Goal: Task Accomplishment & Management: Complete application form

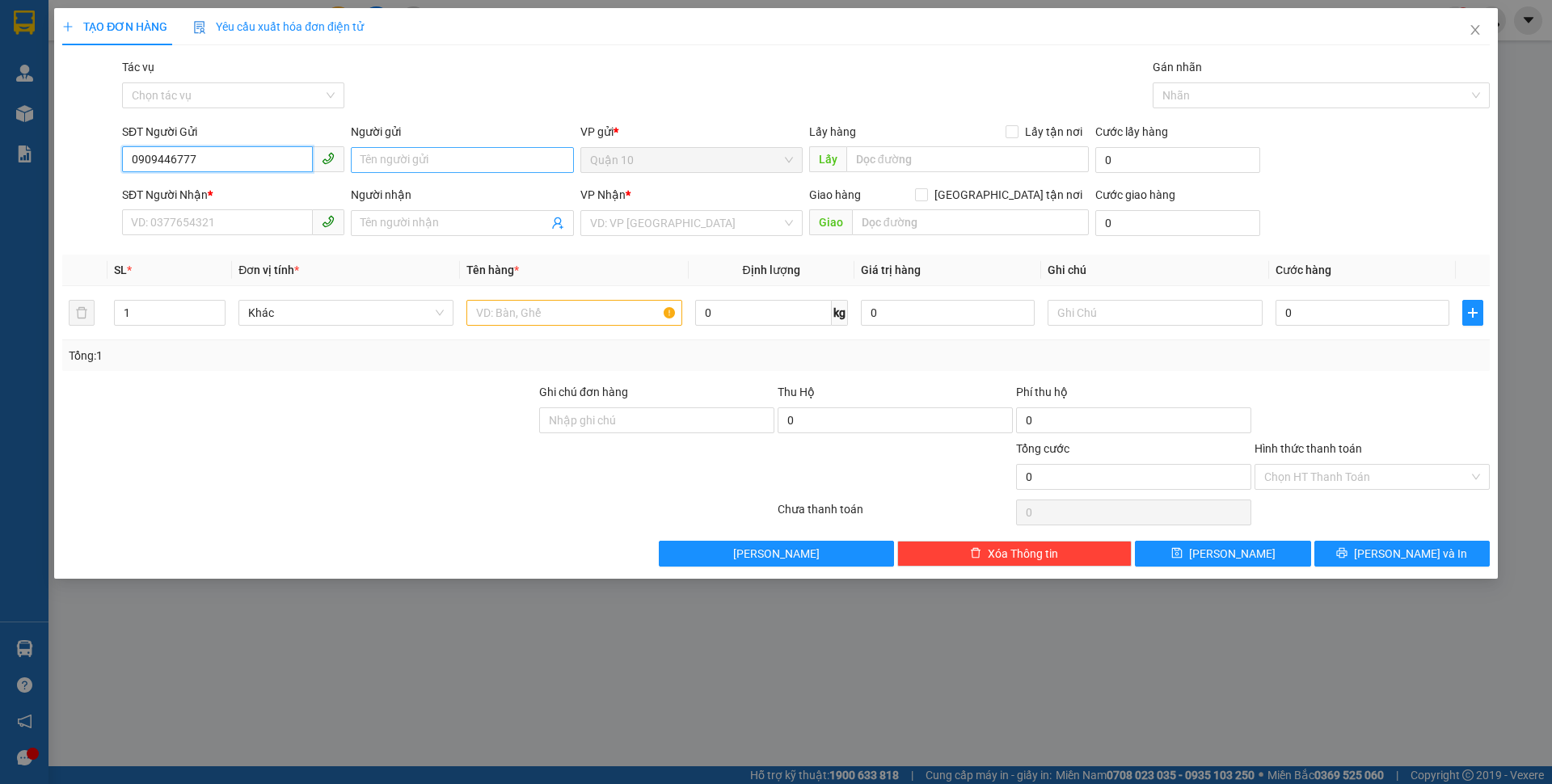
type input "0909446777"
click at [428, 164] on input "Người gửi" at bounding box center [462, 160] width 222 height 26
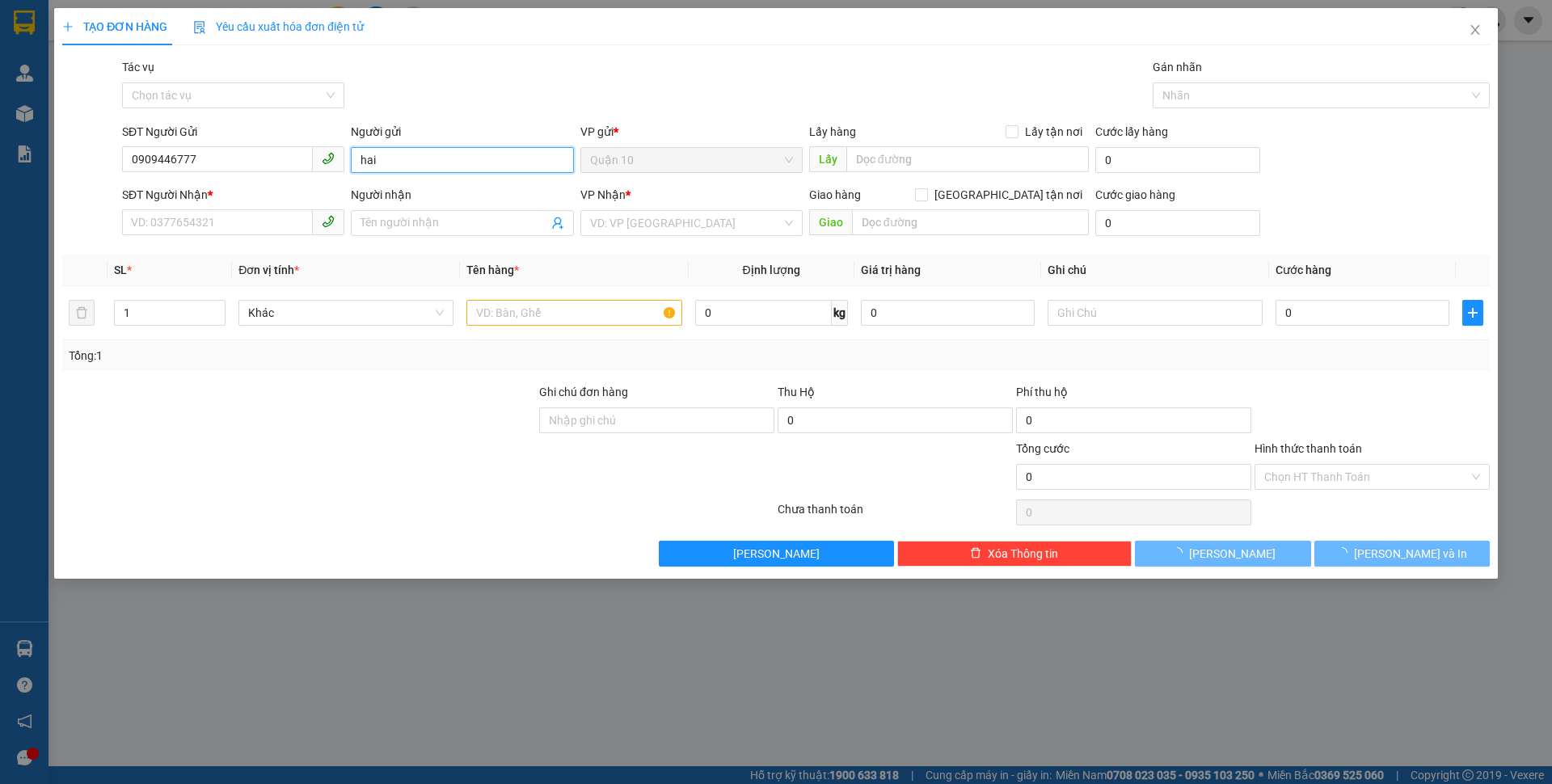
type input "hai"
click at [261, 208] on div "SĐT Người Nhận * VD: 0377654321" at bounding box center [233, 214] width 222 height 57
click at [262, 216] on input "SĐT Người Nhận *" at bounding box center [217, 222] width 190 height 26
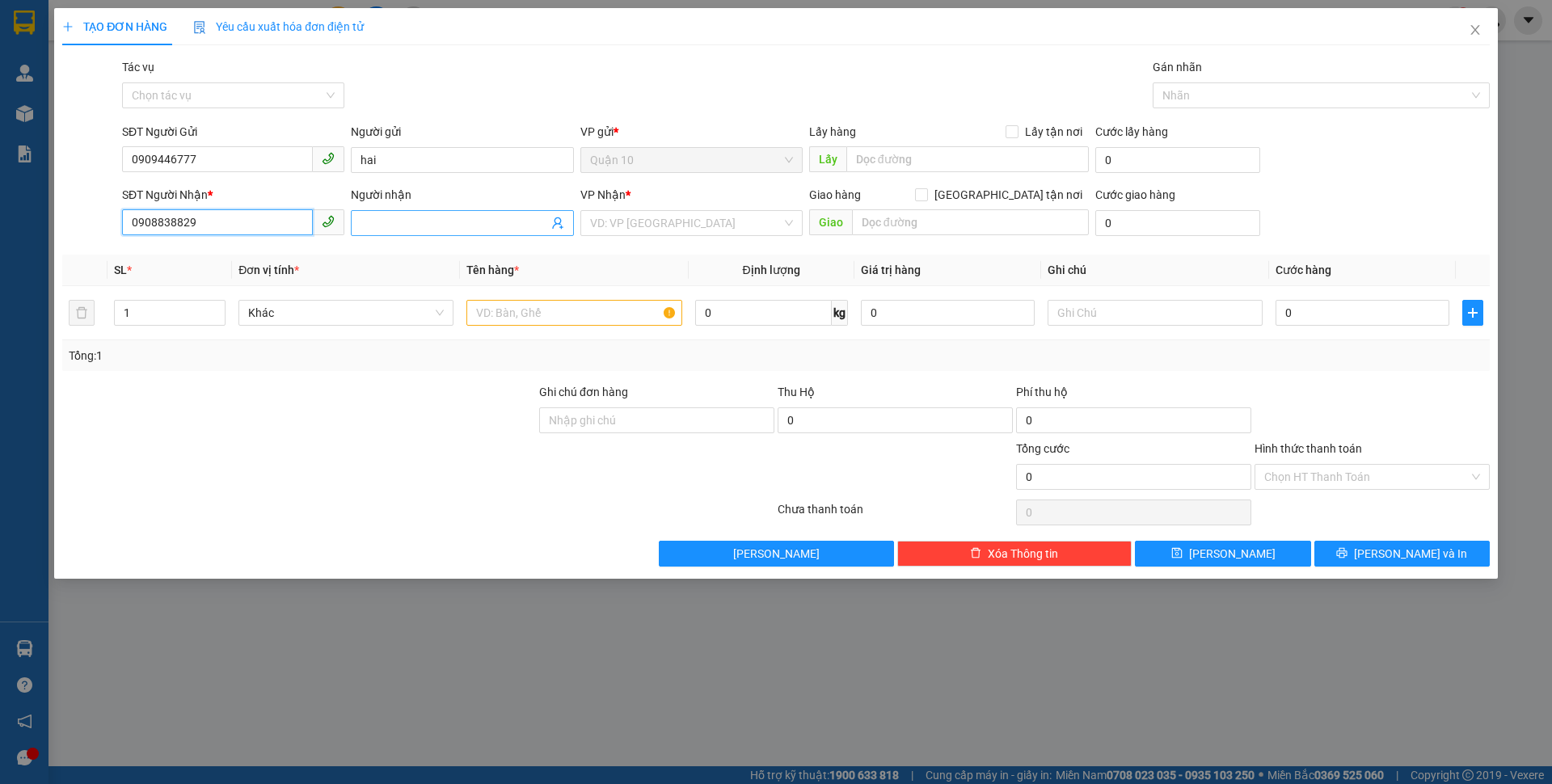
type input "0908838829"
click at [407, 226] on input "Người nhận" at bounding box center [454, 223] width 187 height 18
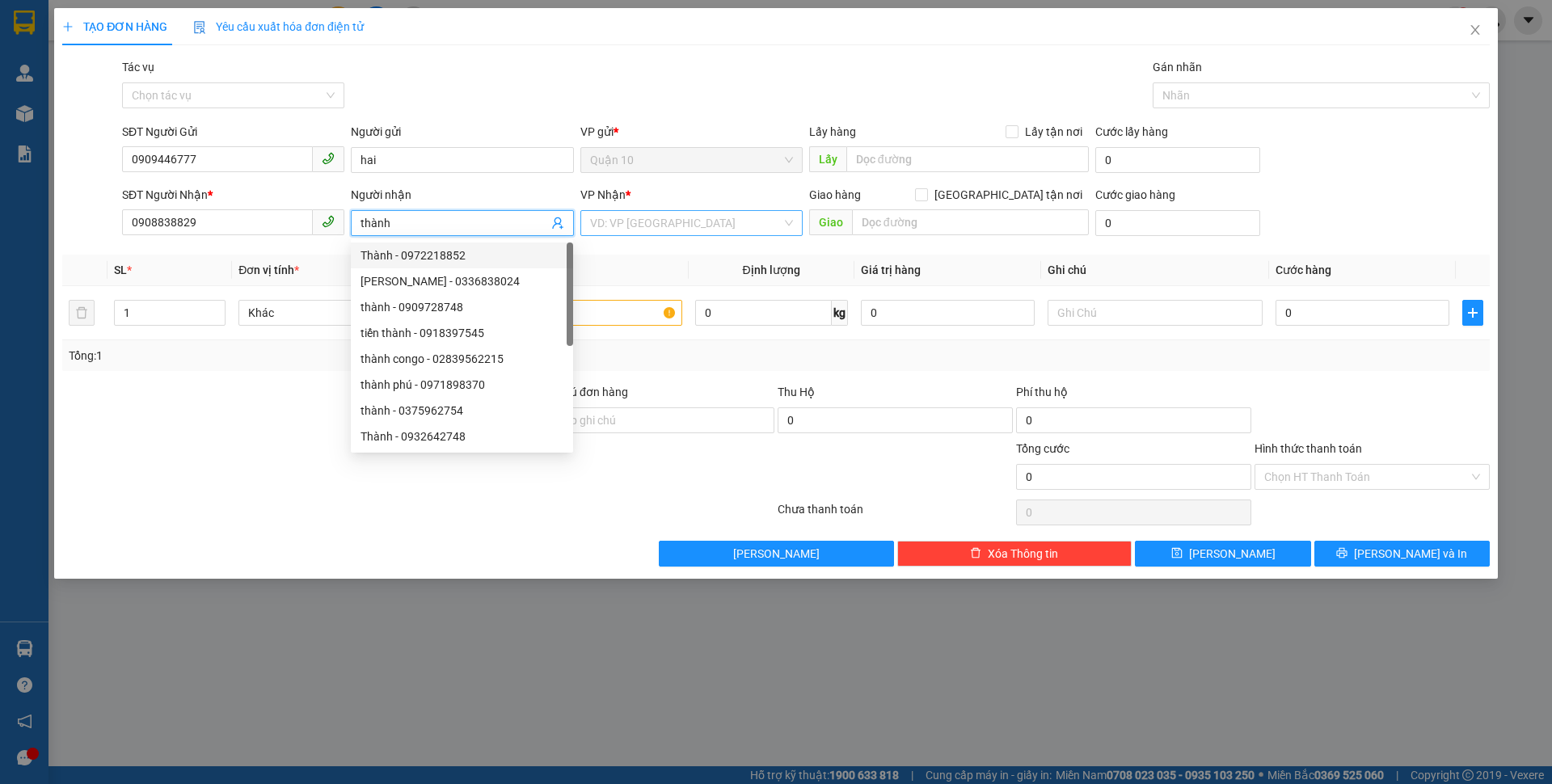
type input "thành"
click at [649, 225] on input "search" at bounding box center [685, 223] width 191 height 24
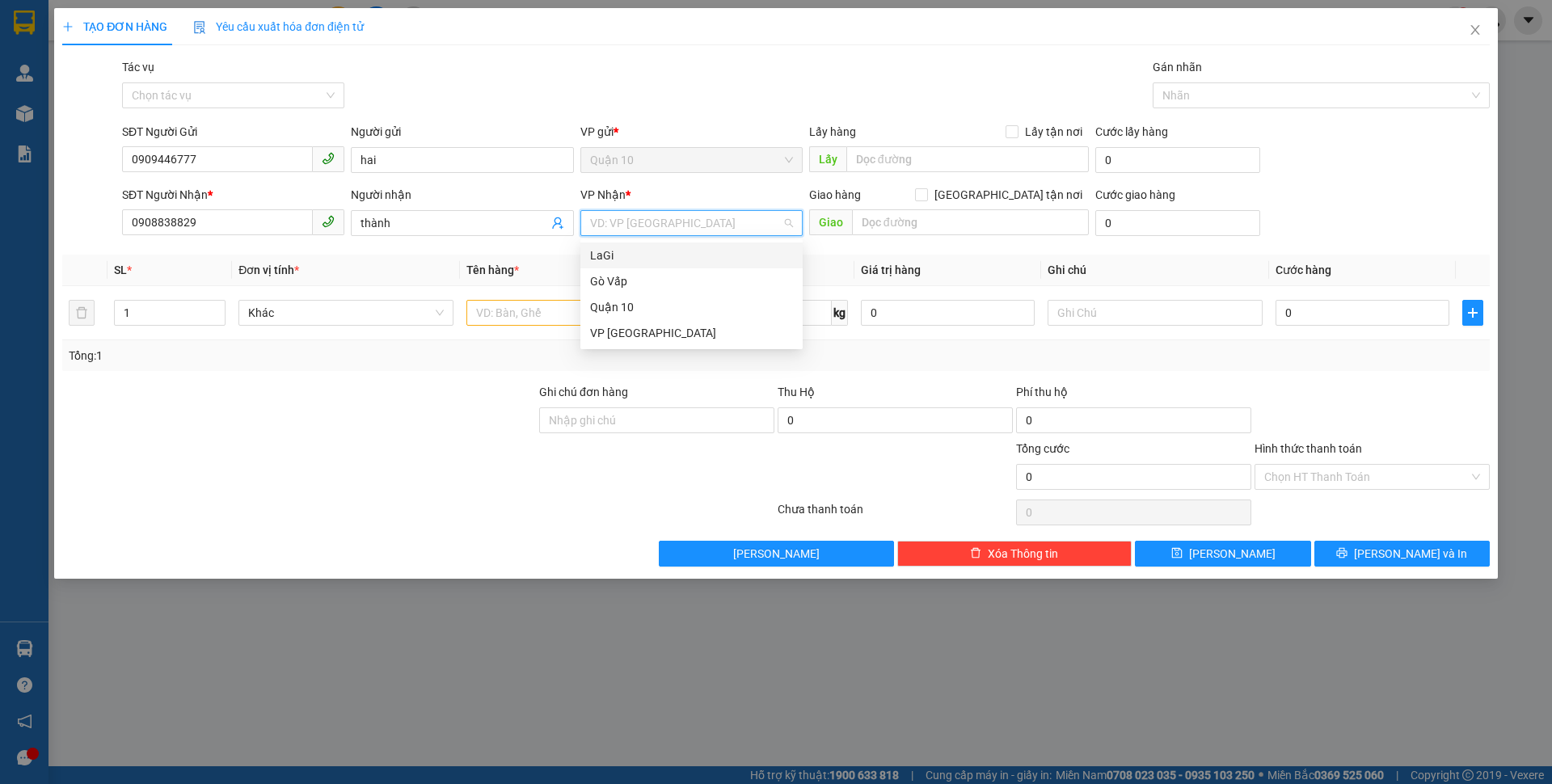
drag, startPoint x: 650, startPoint y: 305, endPoint x: 652, endPoint y: 239, distance: 66.0
click at [652, 239] on div "16902 43204 LaGi Gò Vấp Quận 10 VP [GEOGRAPHIC_DATA]" at bounding box center [691, 294] width 222 height 110
click at [647, 245] on div "LaGi" at bounding box center [691, 255] width 222 height 26
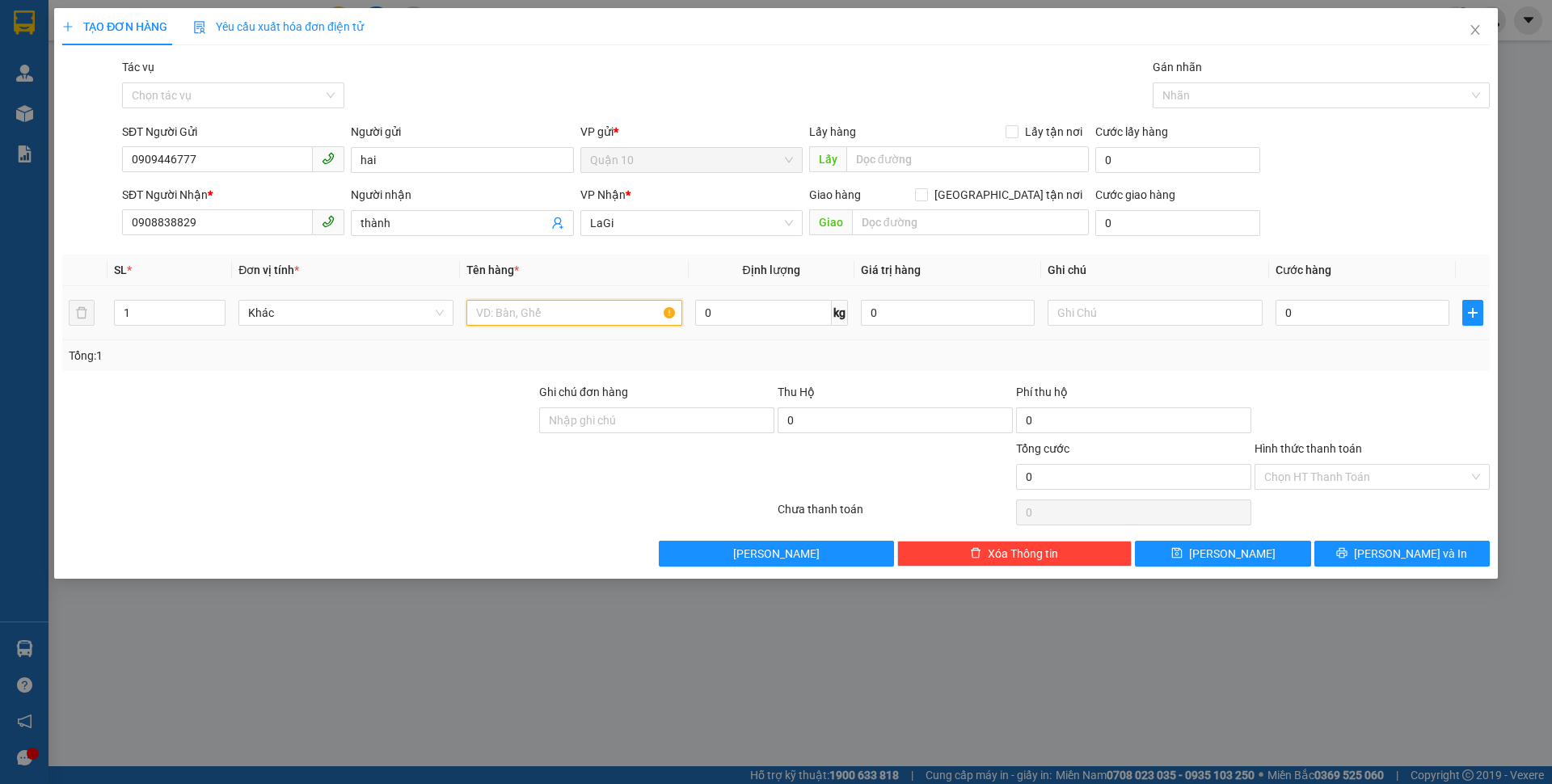
click at [567, 322] on input "text" at bounding box center [573, 313] width 215 height 26
type input "t - đồ ăn"
type input "11.5"
type input "5"
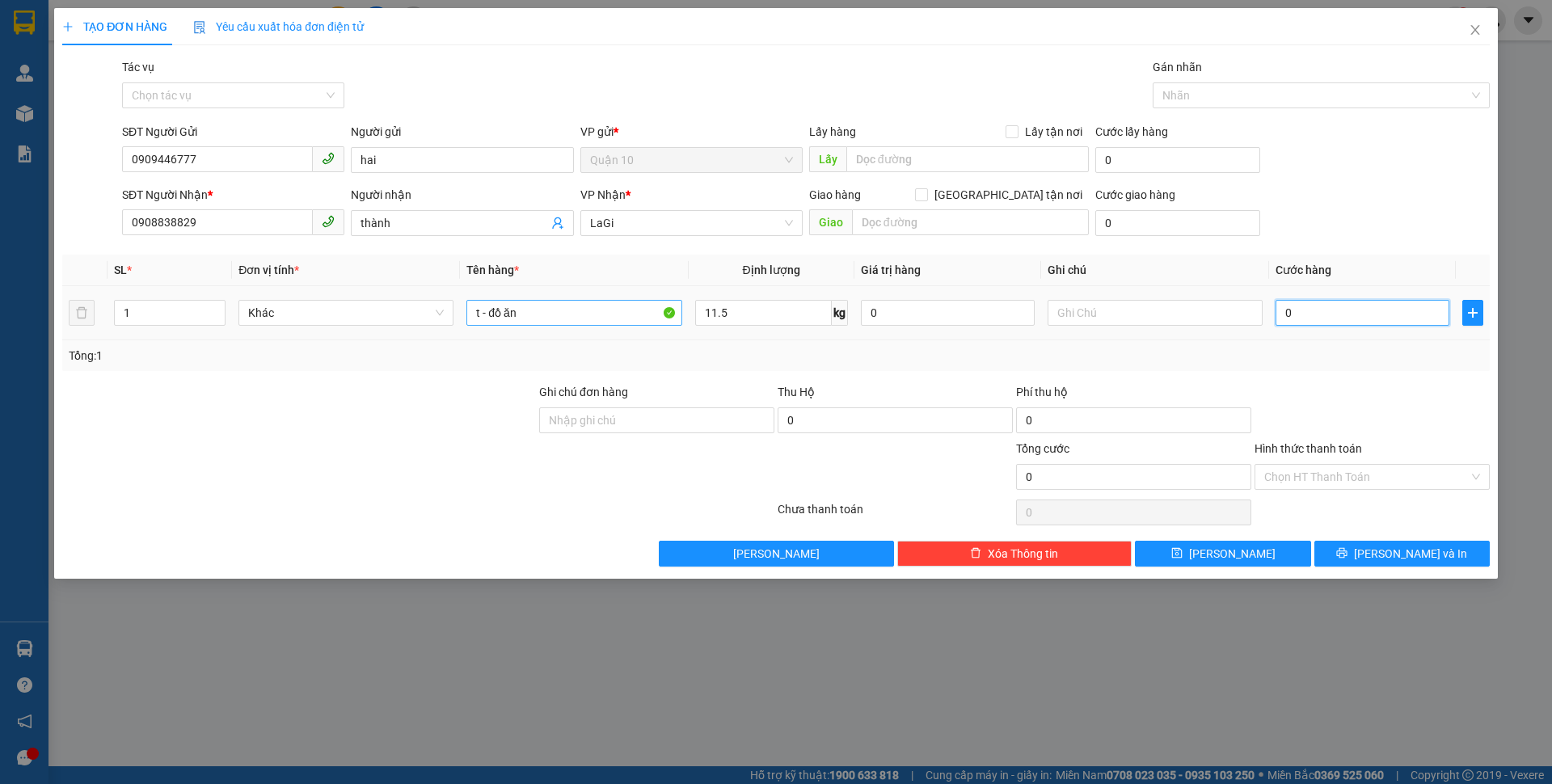
type input "5"
type input "50"
type input "500"
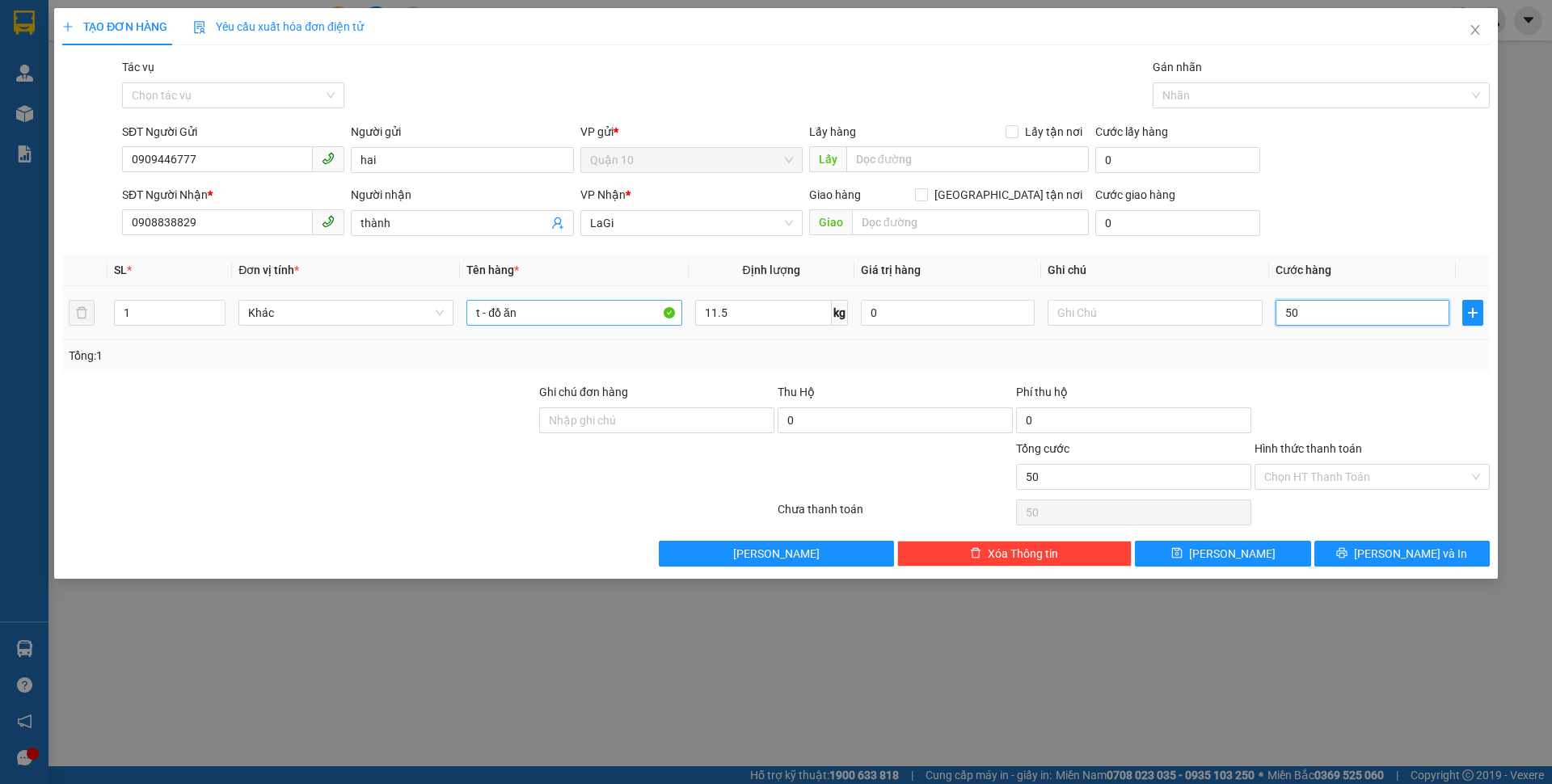
type input "500"
type input "5.000"
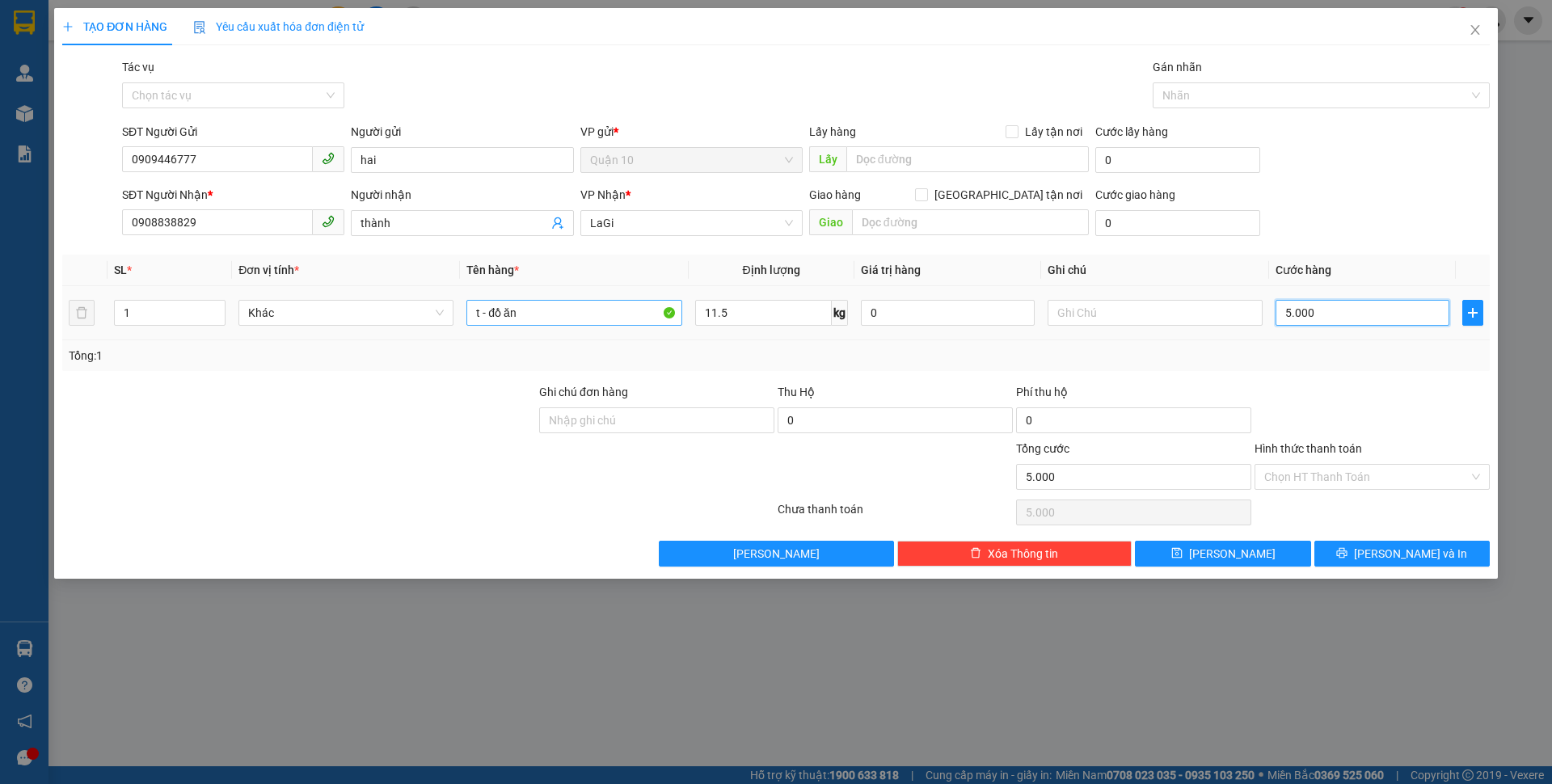
type input "50.000"
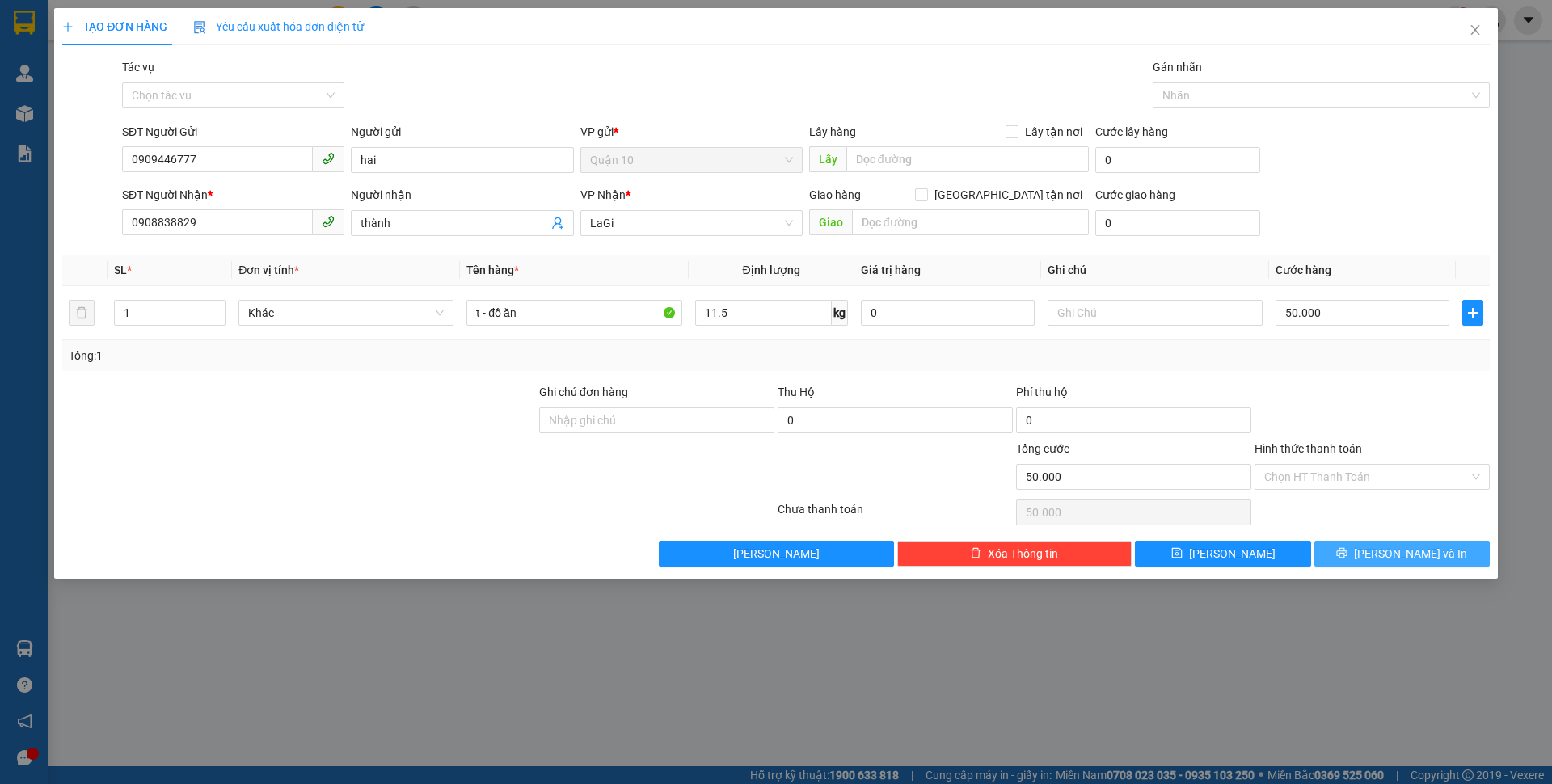
click at [1370, 541] on div "Transit Pickup Surcharge Ids Transit Deliver Surcharge Ids Transit Deliver Surc…" at bounding box center [775, 313] width 1427 height 508
click at [1370, 542] on button "[PERSON_NAME] và In" at bounding box center [1401, 553] width 175 height 26
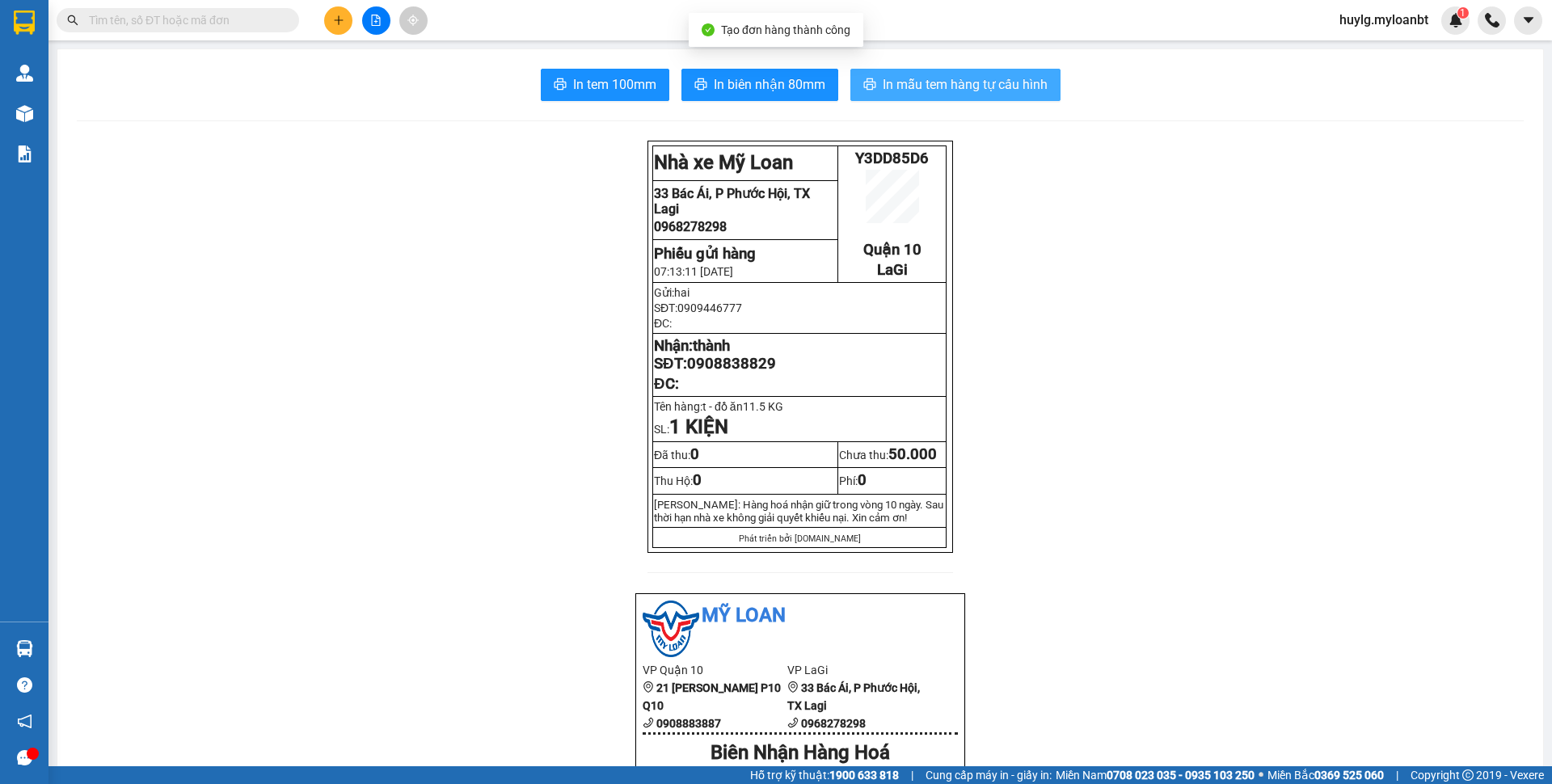
click at [988, 82] on span "In mẫu tem hàng tự cấu hình" at bounding box center [966, 84] width 165 height 20
click at [348, 8] on div at bounding box center [375, 20] width 121 height 28
click at [335, 18] on icon "plus" at bounding box center [339, 20] width 12 height 12
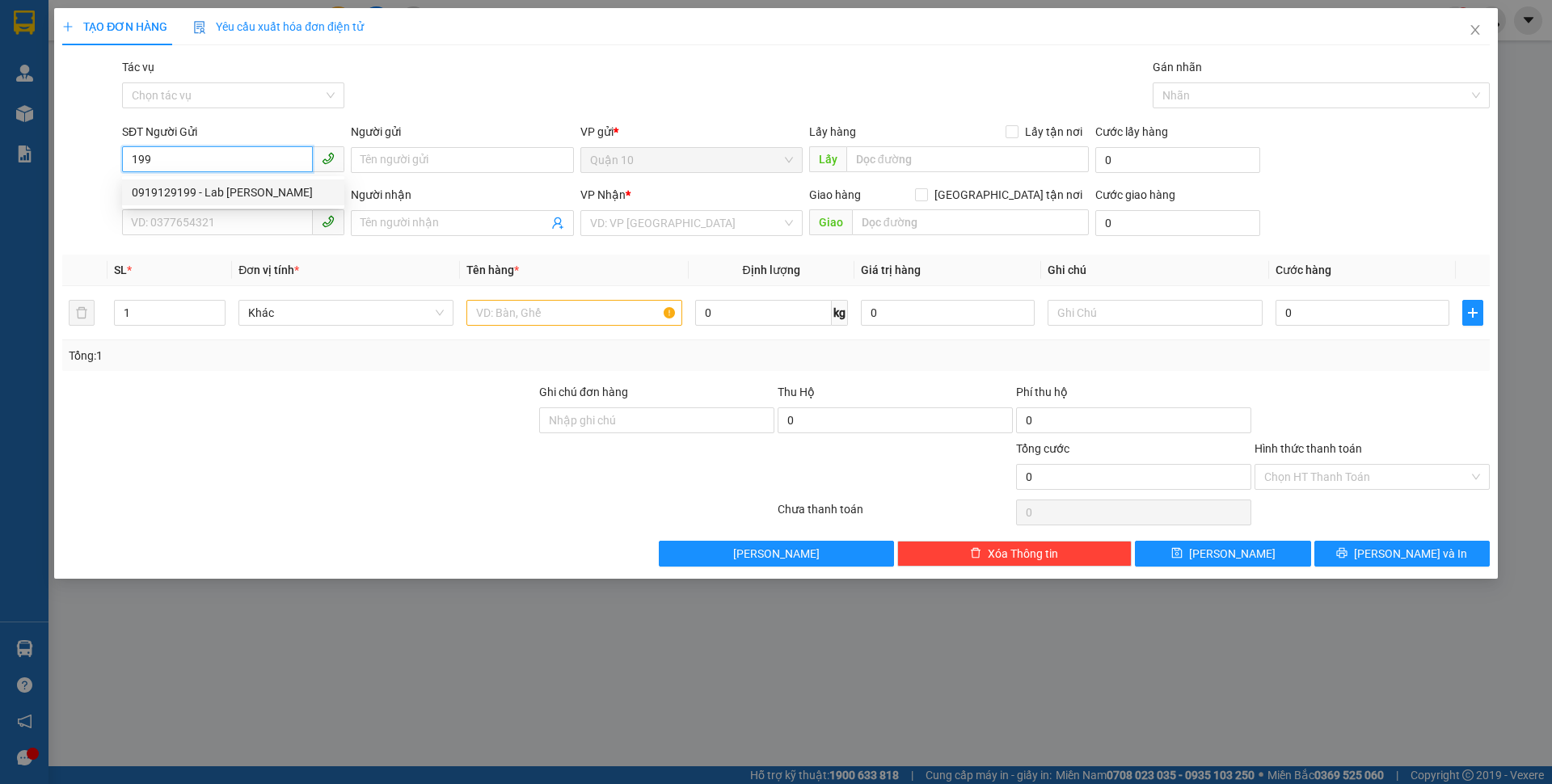
click at [303, 197] on div "0919129199 - Lab [PERSON_NAME]" at bounding box center [234, 192] width 203 height 18
type input "0919129199"
type input "Lab [PERSON_NAME]"
type input "0977782852"
type input "[PERSON_NAME]"
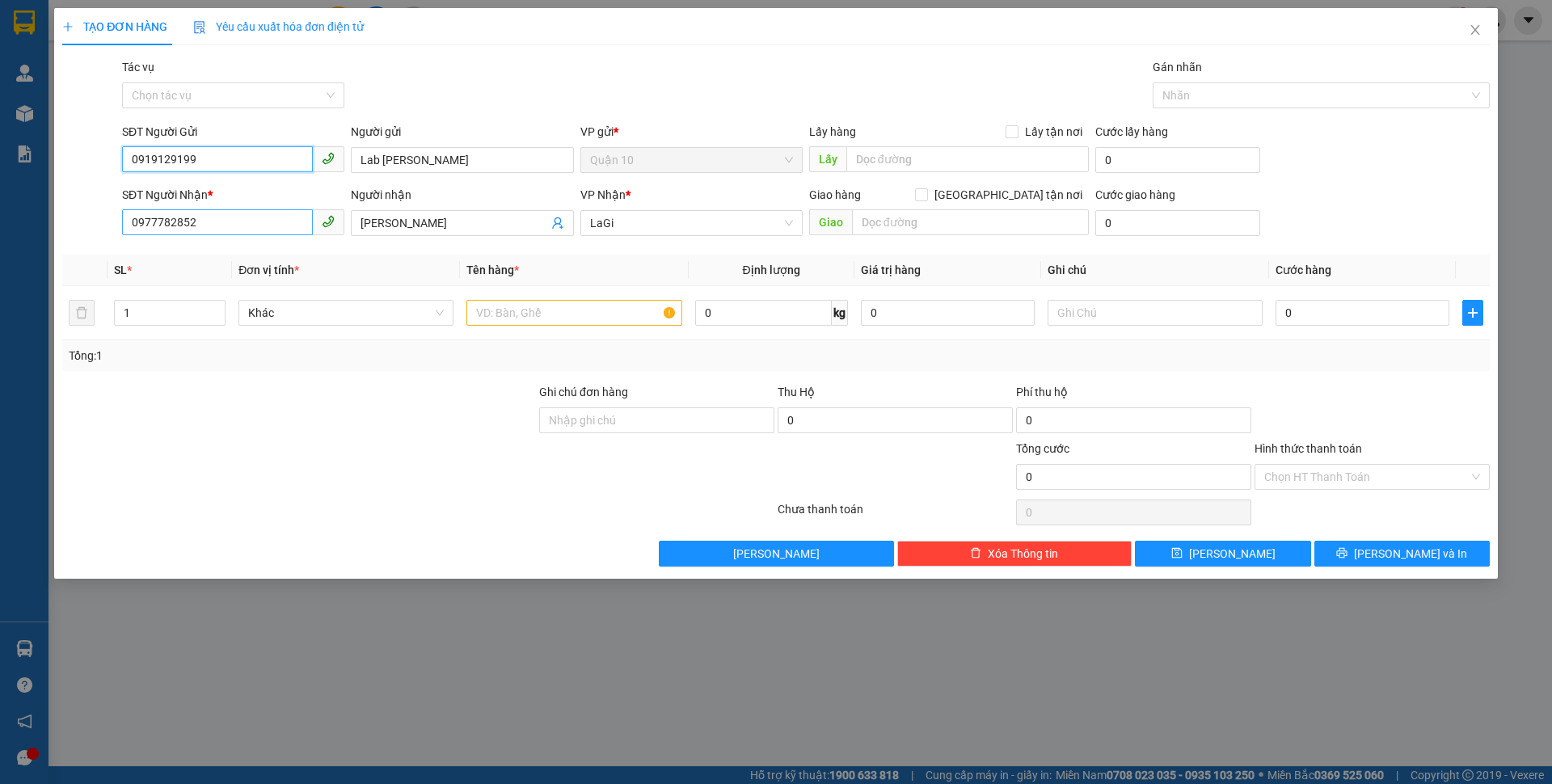
type input "0919129199"
click at [249, 215] on input "0977782852" at bounding box center [217, 222] width 190 height 26
click at [250, 216] on input "0977782852" at bounding box center [217, 222] width 190 height 26
type input "0963879822"
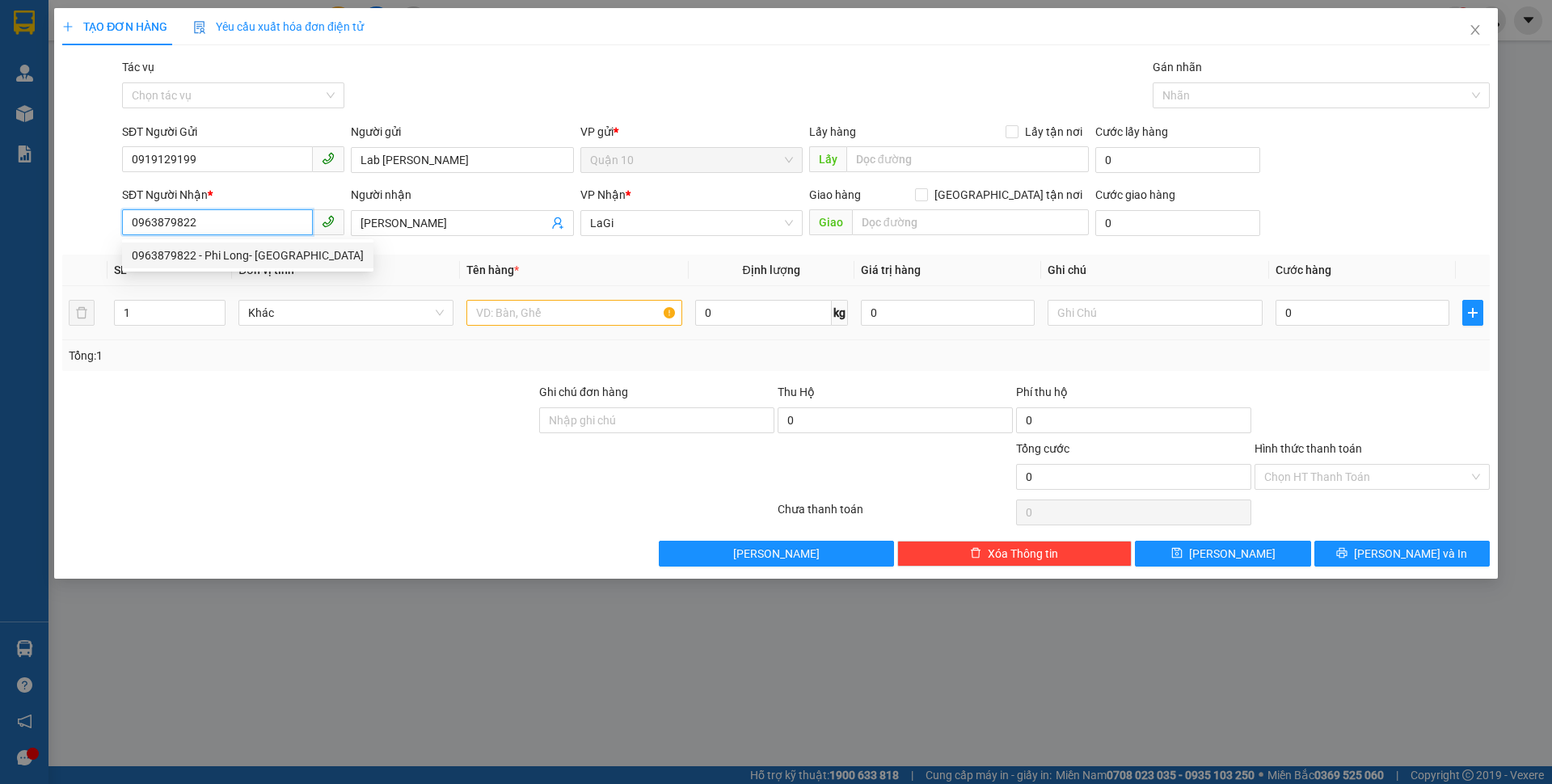
drag, startPoint x: 228, startPoint y: 262, endPoint x: 479, endPoint y: 294, distance: 253.0
click at [231, 263] on div "0963879822 - Phi Long- [GEOGRAPHIC_DATA]" at bounding box center [248, 255] width 232 height 18
type input "Phi Long- [GEOGRAPHIC_DATA]"
type input "0963879822"
click at [521, 319] on input "text" at bounding box center [573, 313] width 215 height 26
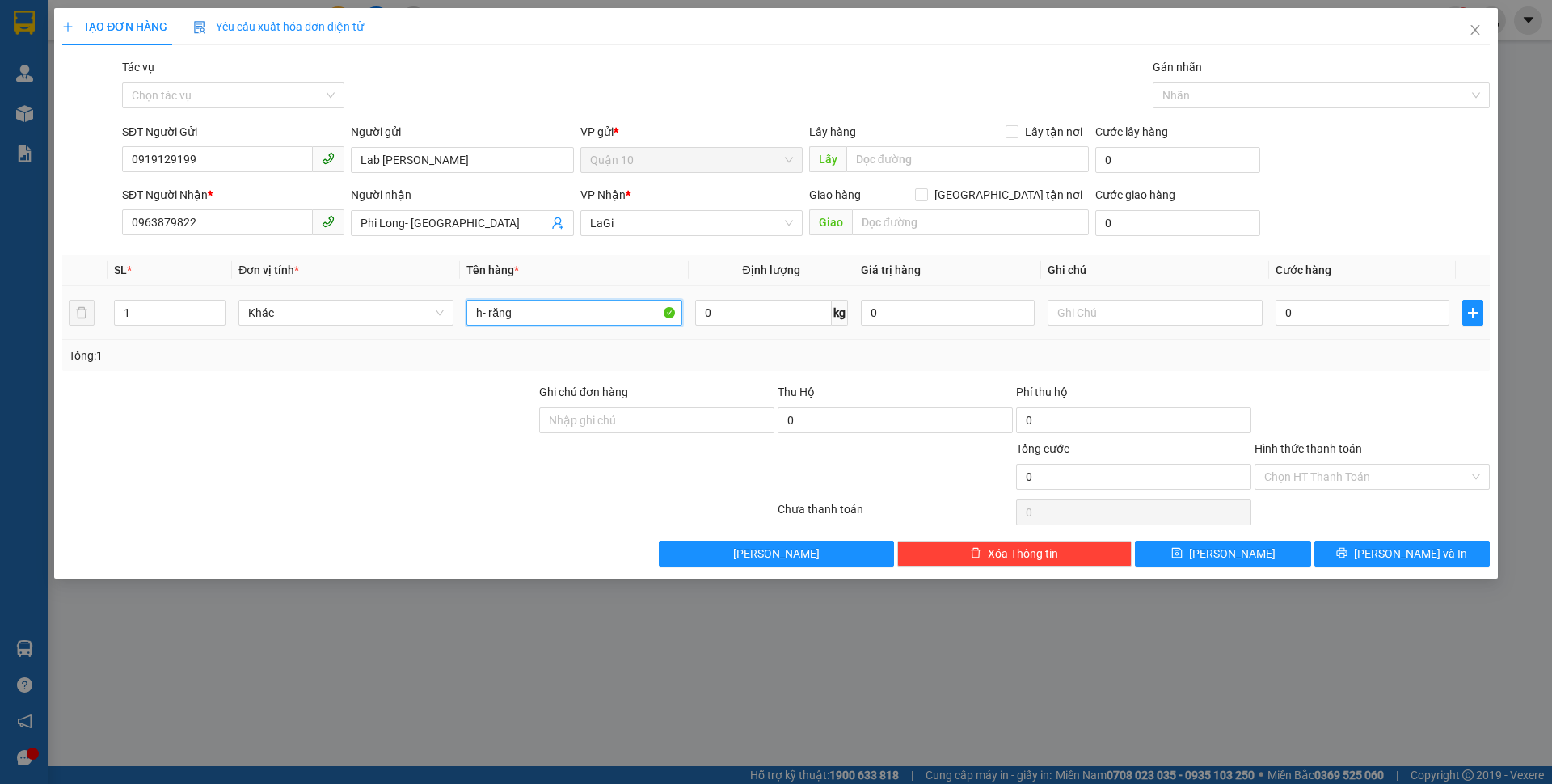
type input "h- răng"
type input "1"
type input "3"
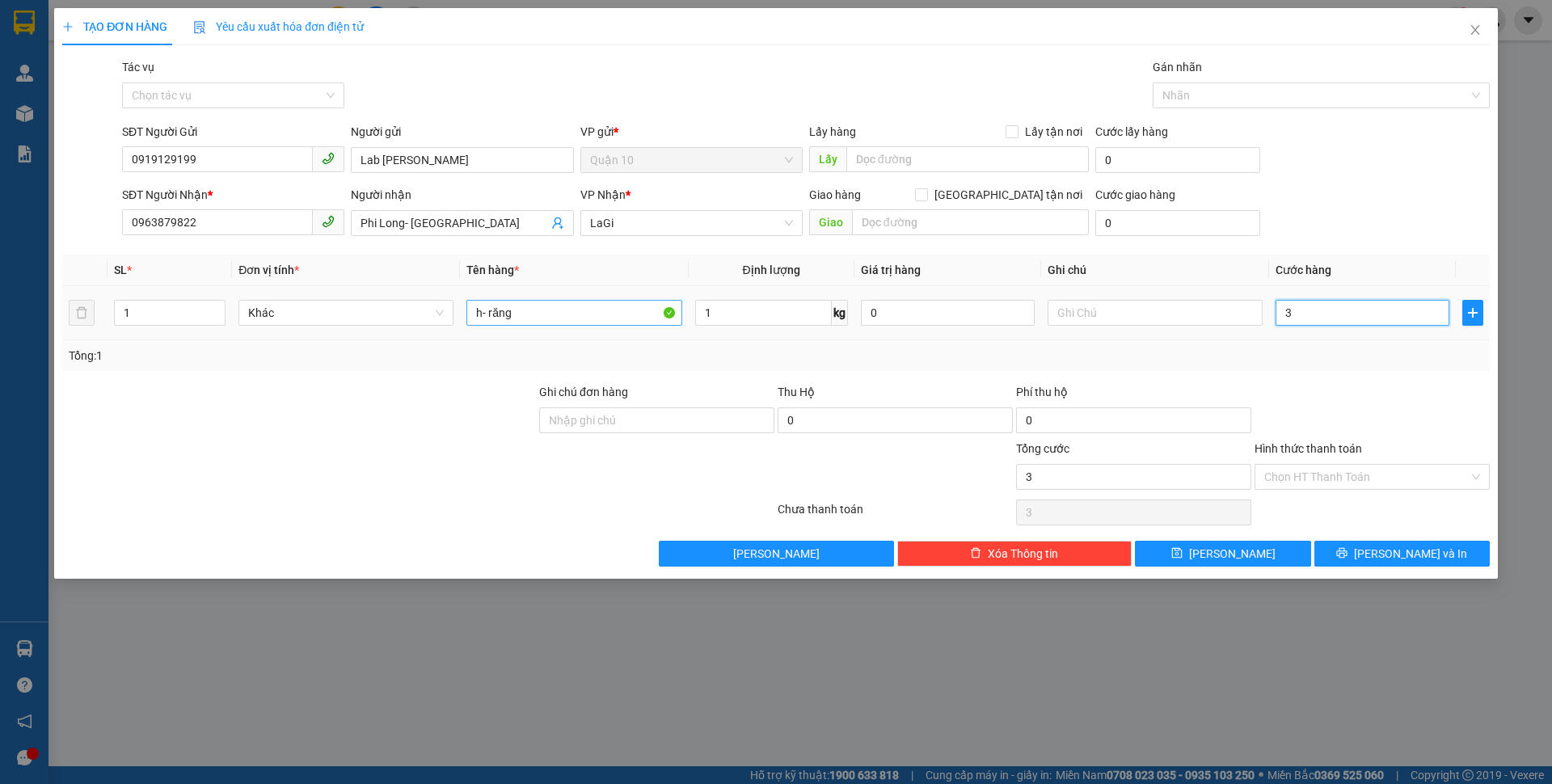
type input "30"
type input "30.000"
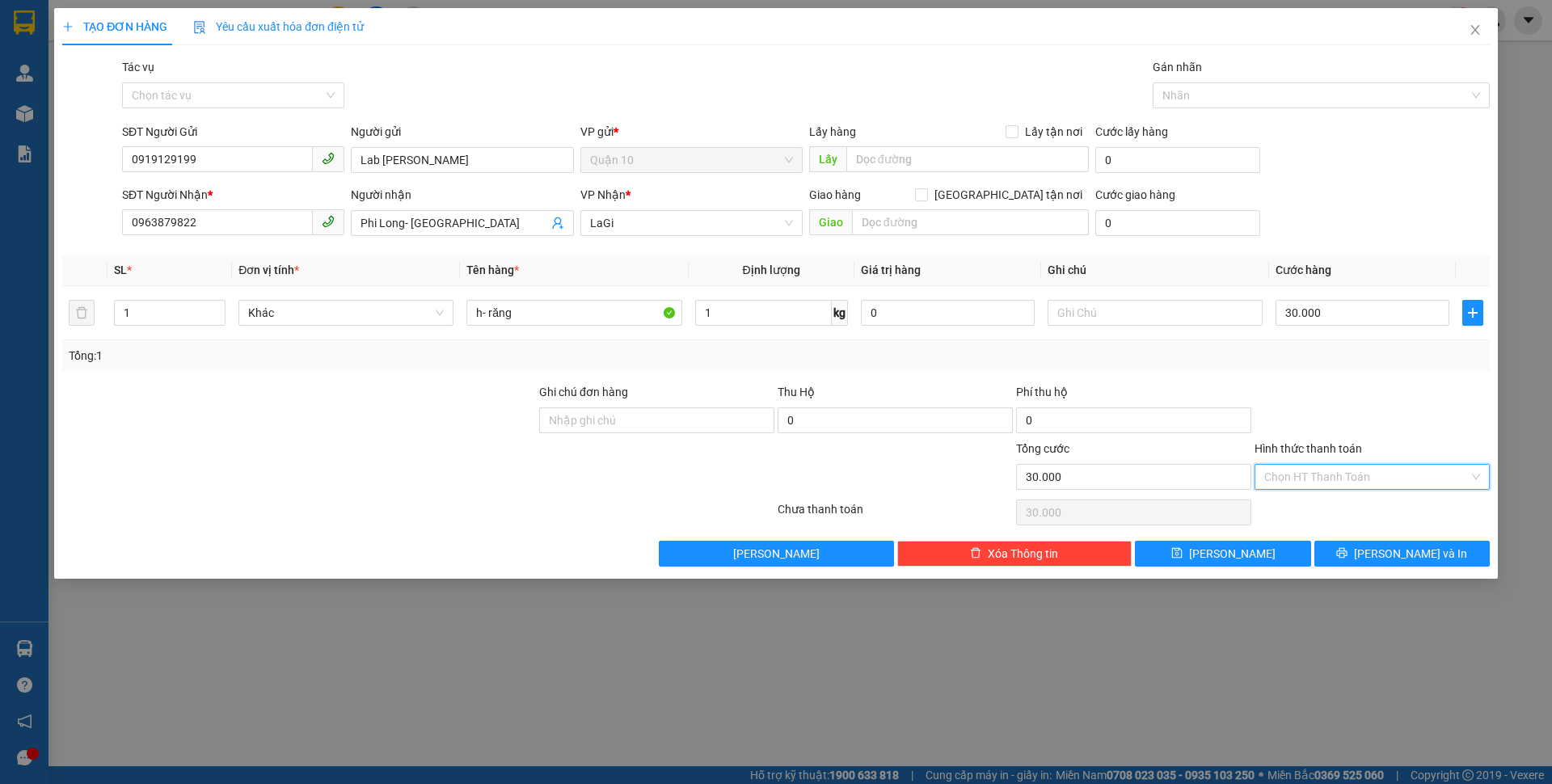
click at [1357, 470] on input "Hình thức thanh toán" at bounding box center [1366, 476] width 205 height 24
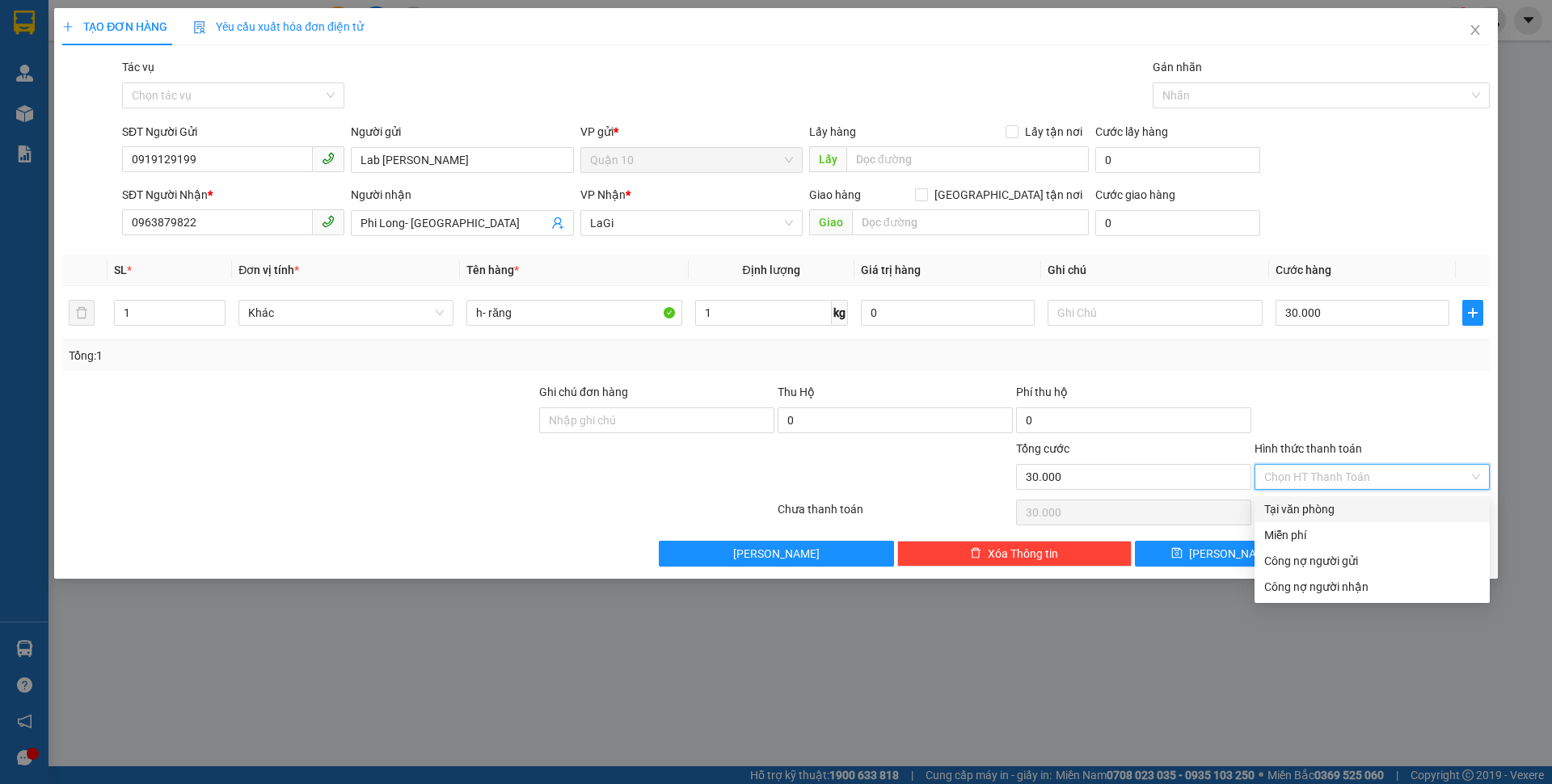
click at [1352, 503] on div "Tại văn phòng" at bounding box center [1371, 509] width 216 height 18
type input "0"
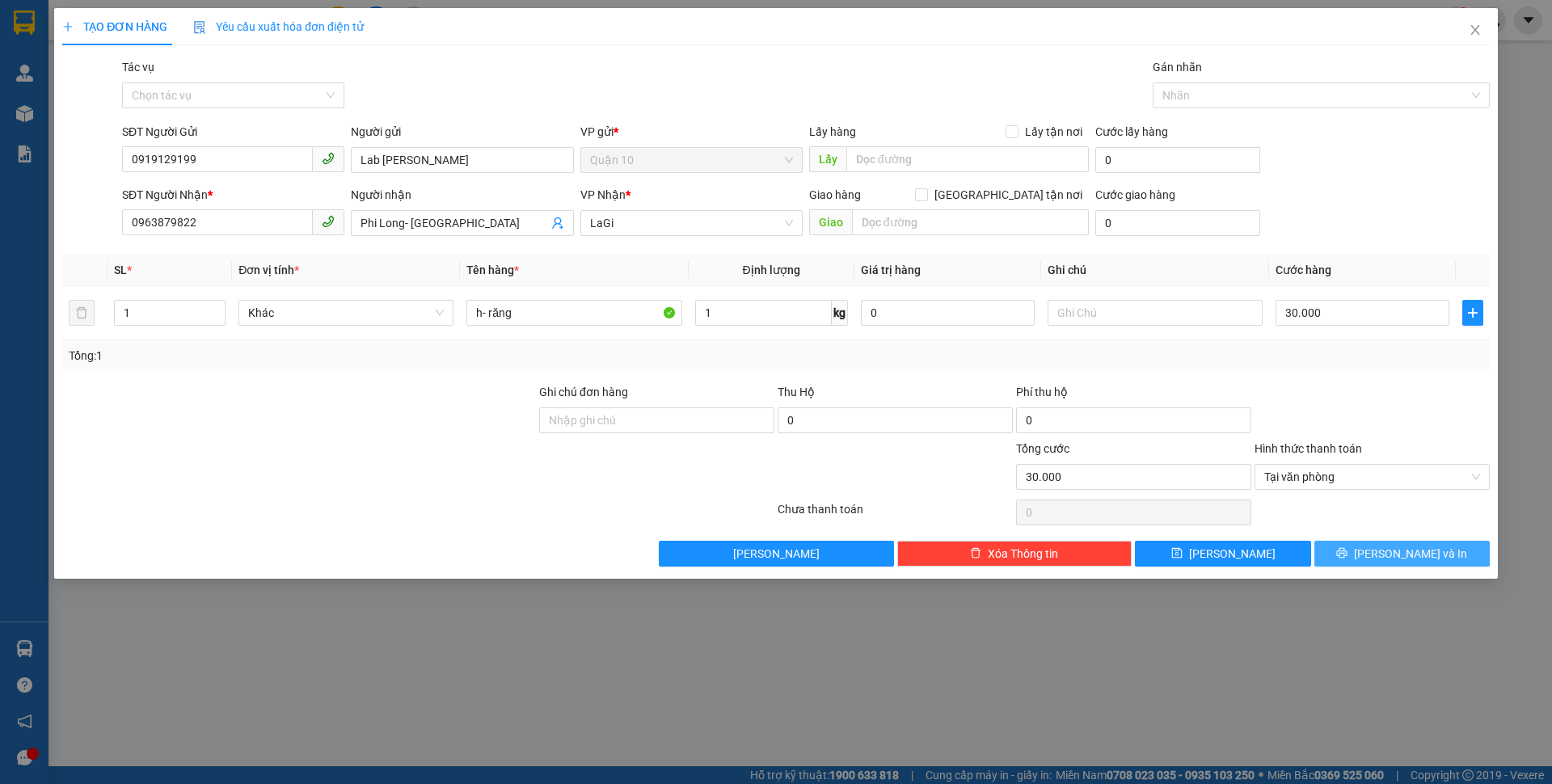
click at [1420, 556] on span "[PERSON_NAME] và In" at bounding box center [1410, 554] width 113 height 18
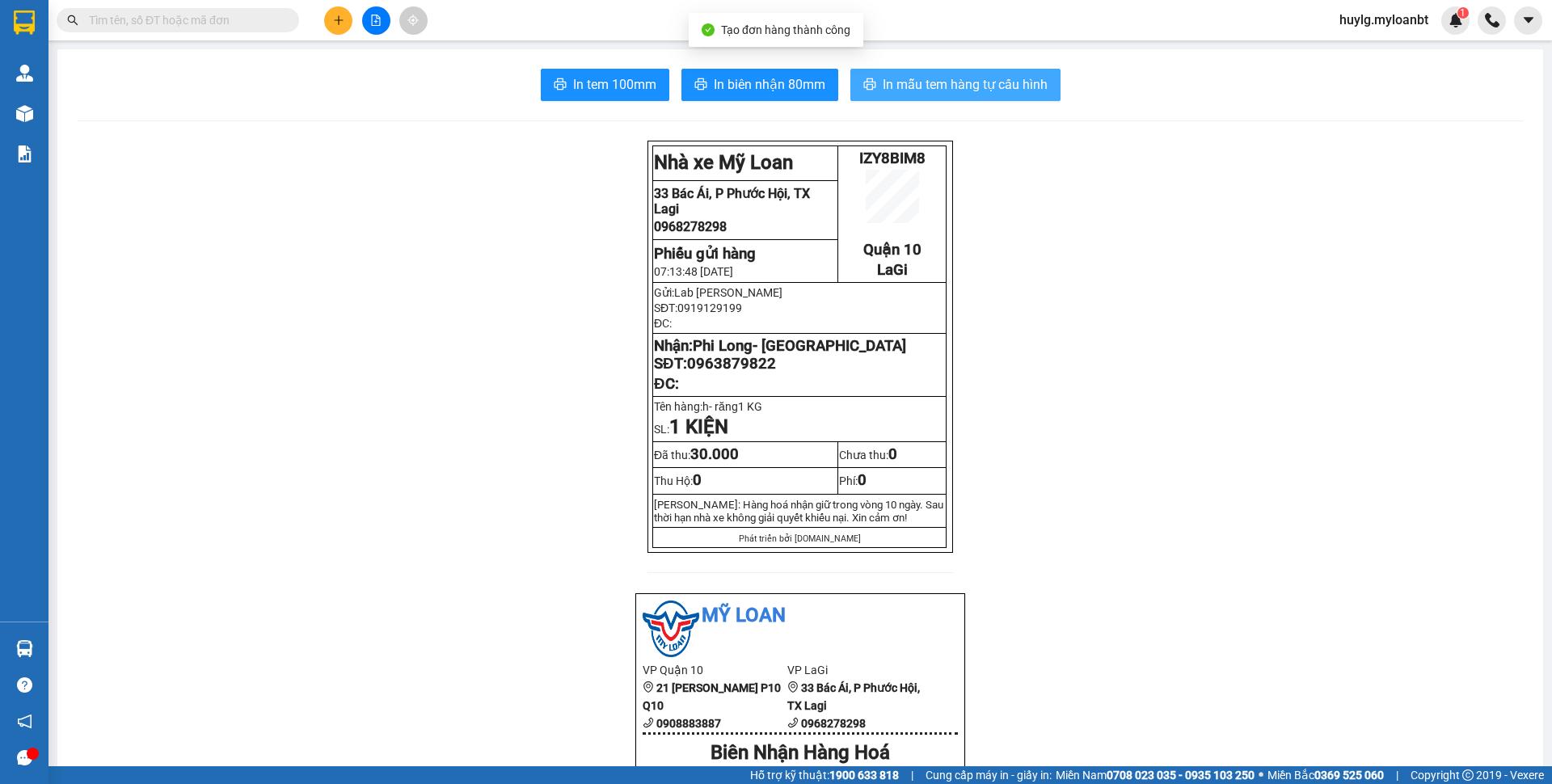
drag, startPoint x: 995, startPoint y: 62, endPoint x: 998, endPoint y: 86, distance: 24.2
click at [998, 86] on span "In mẫu tem hàng tự cấu hình" at bounding box center [966, 84] width 165 height 20
click at [972, 76] on span "In mẫu tem hàng tự cấu hình" at bounding box center [966, 84] width 165 height 20
click at [1003, 92] on span "In mẫu tem hàng tự cấu hình" at bounding box center [966, 84] width 165 height 20
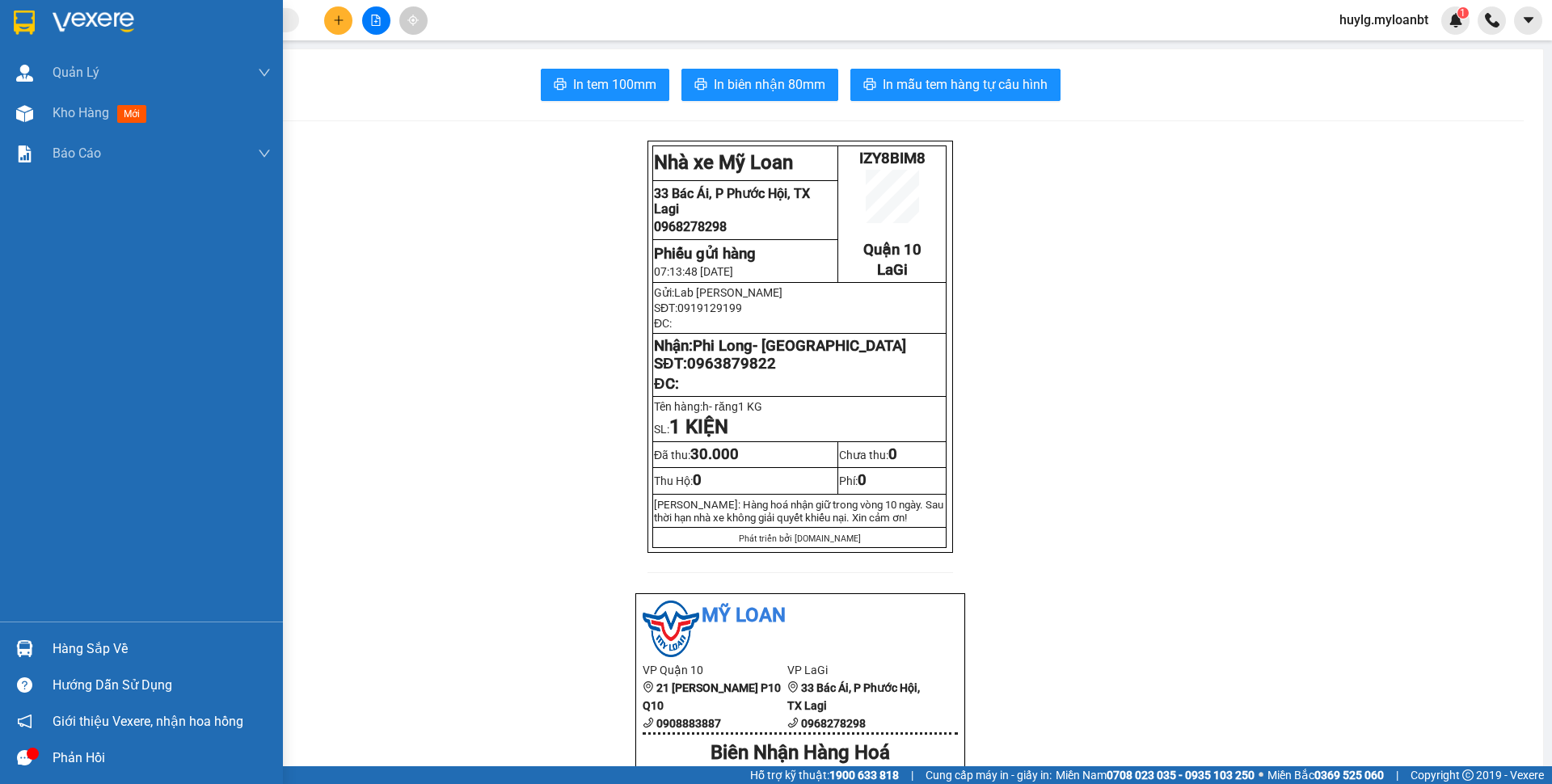
click at [35, 634] on div at bounding box center [24, 647] width 28 height 28
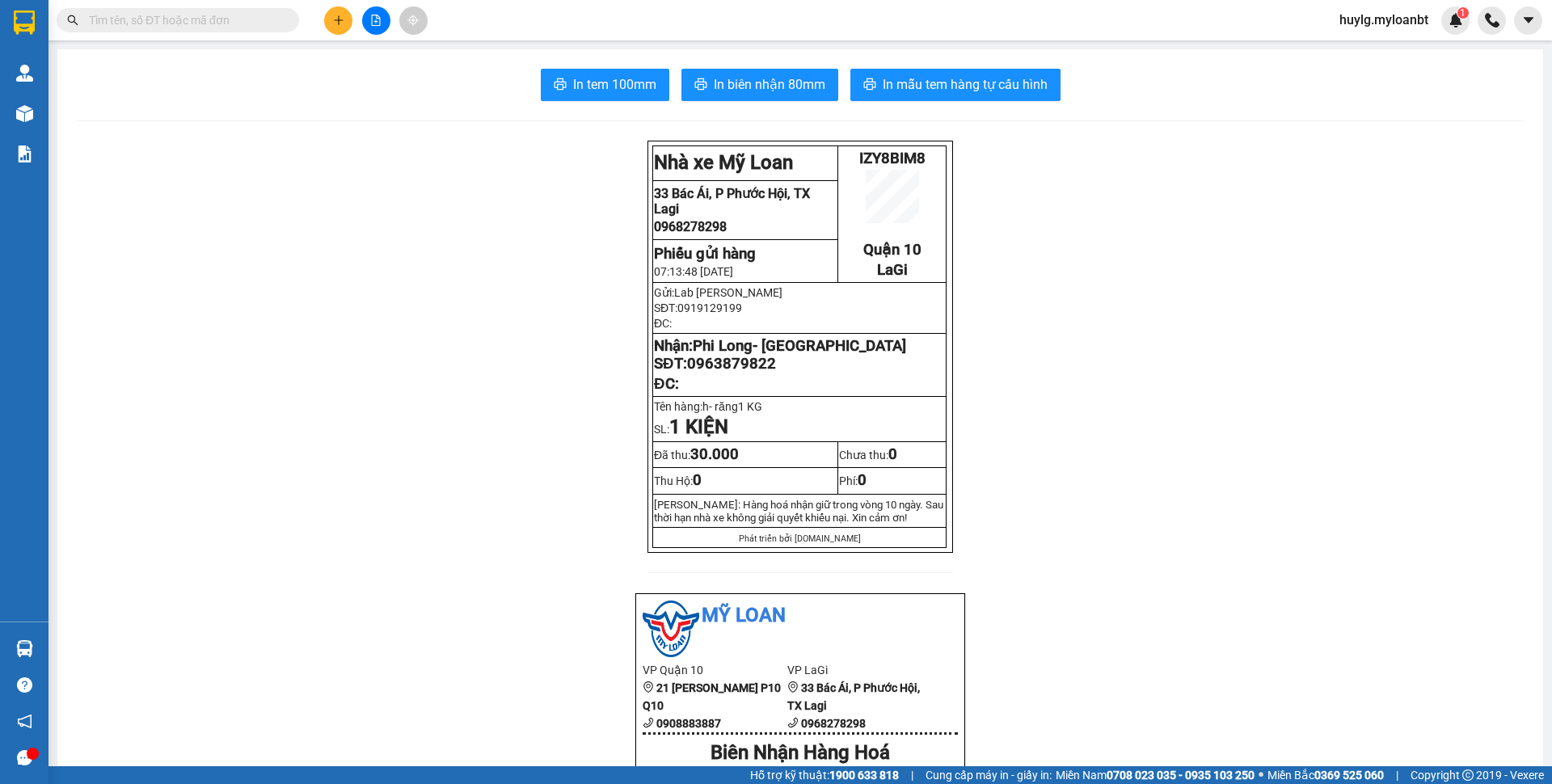
drag, startPoint x: 327, startPoint y: 307, endPoint x: 160, endPoint y: 7, distance: 343.3
click at [326, 295] on section "Kết quả tìm kiếm ( 0 ) Bộ lọc No Data huylg.myloanbt 1 Quản [PERSON_NAME] lý gi…" at bounding box center [776, 392] width 1552 height 784
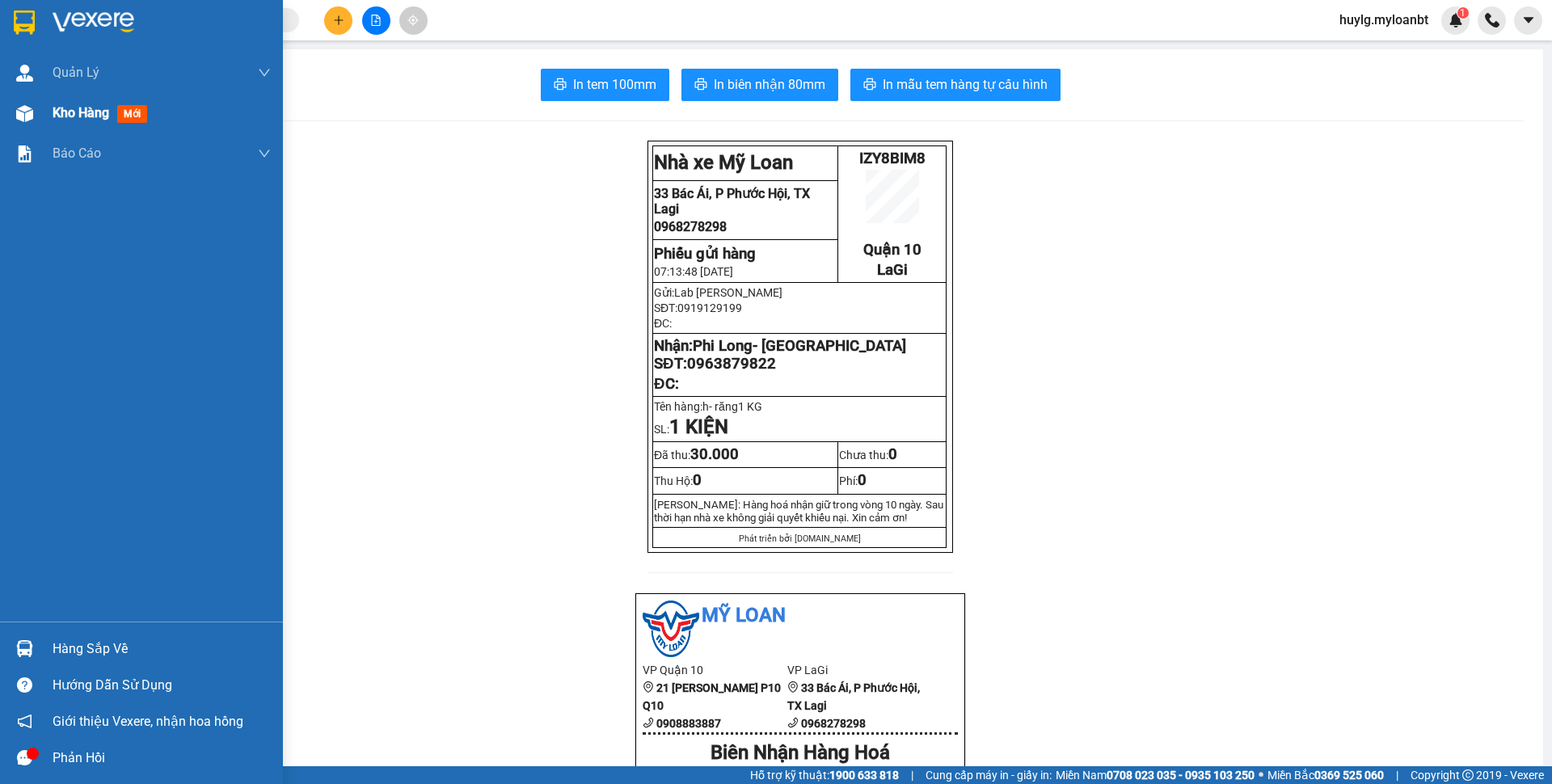
click at [44, 131] on div "Kho hàng mới" at bounding box center [141, 112] width 283 height 40
